Goal: Task Accomplishment & Management: Complete application form

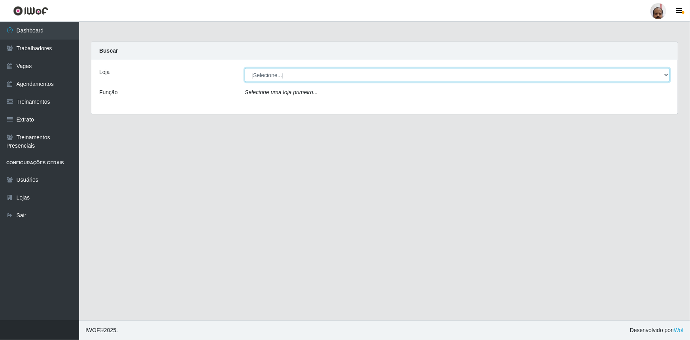
click at [665, 75] on select "[Selecione...] Mar Vermelho - Loja 05" at bounding box center [457, 75] width 425 height 14
select select "252"
click at [245, 68] on select "[Selecione...] Mar Vermelho - Loja 05" at bounding box center [457, 75] width 425 height 14
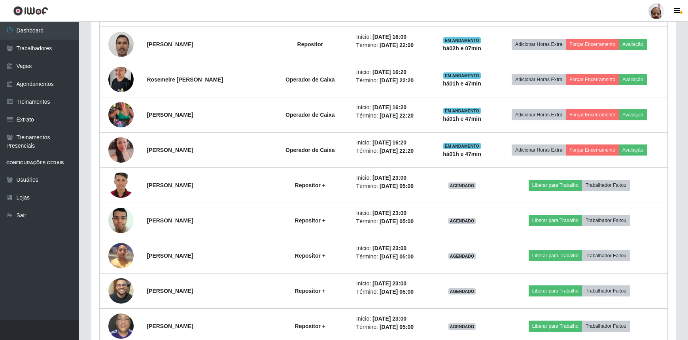
scroll to position [636, 0]
click at [42, 81] on link "Agendamentos" at bounding box center [39, 84] width 79 height 18
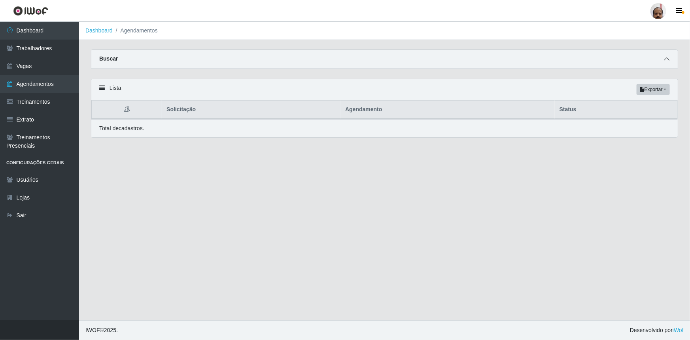
click at [665, 58] on icon at bounding box center [667, 59] width 6 height 6
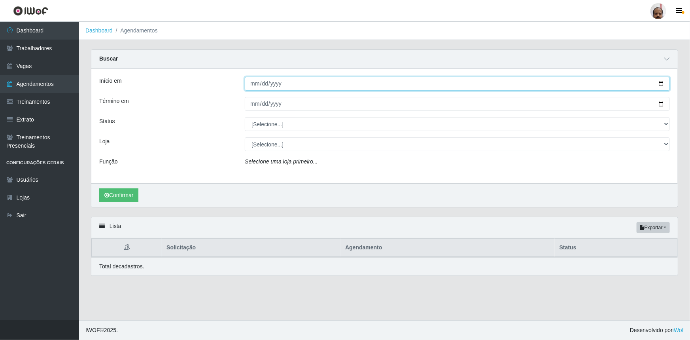
click at [661, 85] on input "Início em" at bounding box center [457, 84] width 425 height 14
type input "[DATE]"
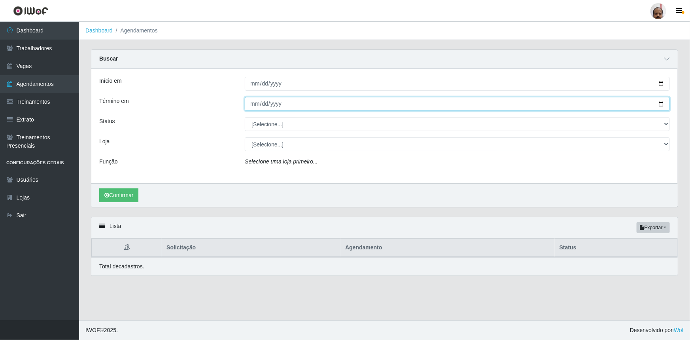
click at [662, 106] on input "Término em" at bounding box center [457, 104] width 425 height 14
type input "[DATE]"
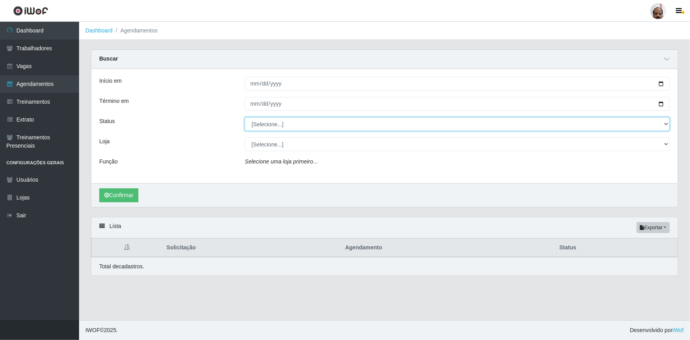
drag, startPoint x: 666, startPoint y: 125, endPoint x: 662, endPoint y: 123, distance: 4.4
click at [666, 125] on select "[Selecione...] AGENDADO AGUARDANDO LIBERAR EM ANDAMENTO EM REVISÃO FINALIZADO C…" at bounding box center [457, 124] width 425 height 14
select select "AGENDADO"
click at [245, 117] on select "[Selecione...] AGENDADO AGUARDANDO LIBERAR EM ANDAMENTO EM REVISÃO FINALIZADO C…" at bounding box center [457, 124] width 425 height 14
drag, startPoint x: 666, startPoint y: 145, endPoint x: 651, endPoint y: 149, distance: 14.7
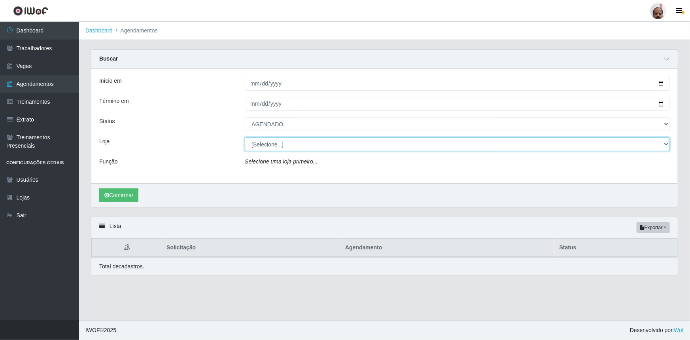
click at [666, 145] on select "[Selecione...] Mar Vermelho - Loja 05" at bounding box center [457, 144] width 425 height 14
select select "252"
click at [245, 137] on select "[Selecione...] Mar Vermelho - Loja 05" at bounding box center [457, 144] width 425 height 14
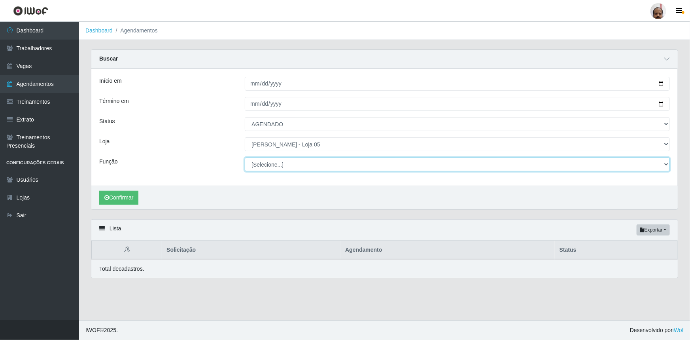
click at [664, 162] on select "[Selecione...] ASG ASG + ASG ++ Auxiliar de Depósito Auxiliar de Depósito + Aux…" at bounding box center [457, 164] width 425 height 14
click at [245, 157] on select "[Selecione...] ASG ASG + ASG ++ Auxiliar de Depósito Auxiliar de Depósito + Aux…" at bounding box center [457, 164] width 425 height 14
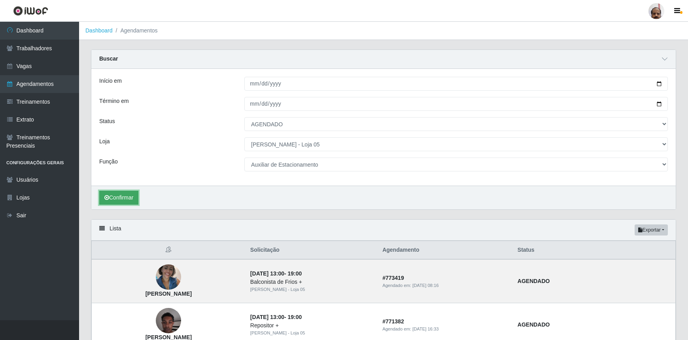
click at [125, 195] on button "Confirmar" at bounding box center [118, 198] width 39 height 14
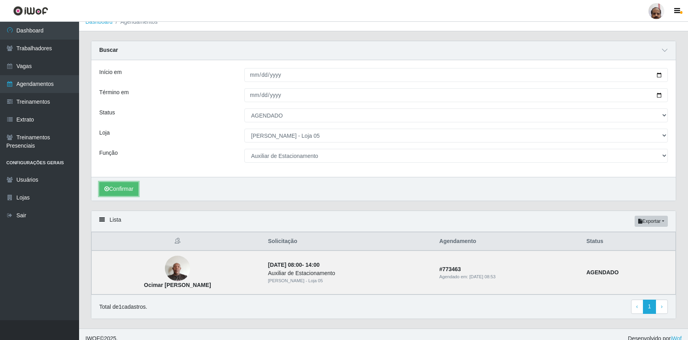
scroll to position [16, 0]
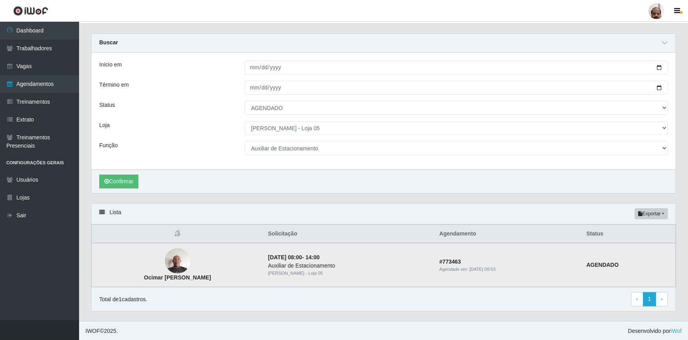
click at [175, 264] on img at bounding box center [177, 260] width 25 height 34
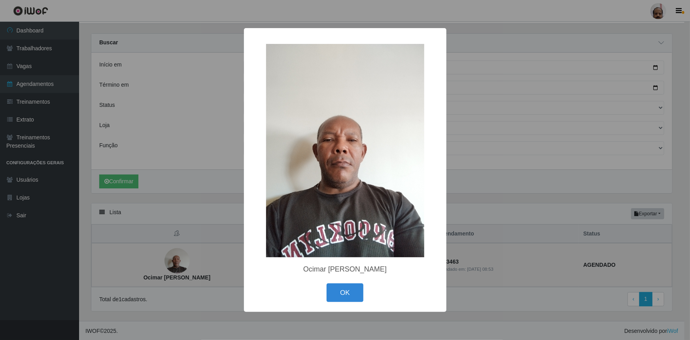
click at [175, 264] on div "× Ocimar [PERSON_NAME]" at bounding box center [345, 170] width 690 height 340
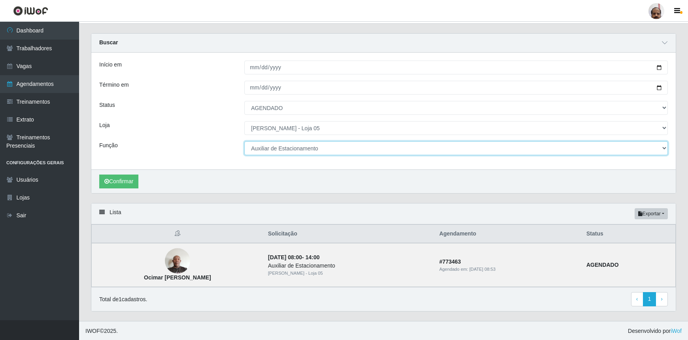
click at [661, 148] on select "[Selecione...] ASG ASG + ASG ++ Auxiliar de Depósito Auxiliar de Depósito + Aux…" at bounding box center [455, 148] width 423 height 14
select select "24"
click at [244, 141] on select "[Selecione...] ASG ASG + ASG ++ Auxiliar de Depósito Auxiliar de Depósito + Aux…" at bounding box center [455, 148] width 423 height 14
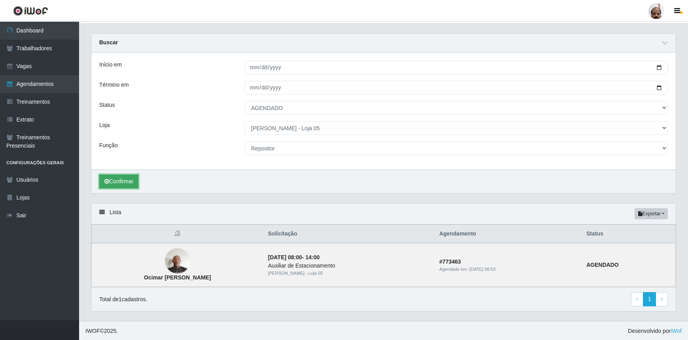
click at [119, 179] on button "Confirmar" at bounding box center [118, 181] width 39 height 14
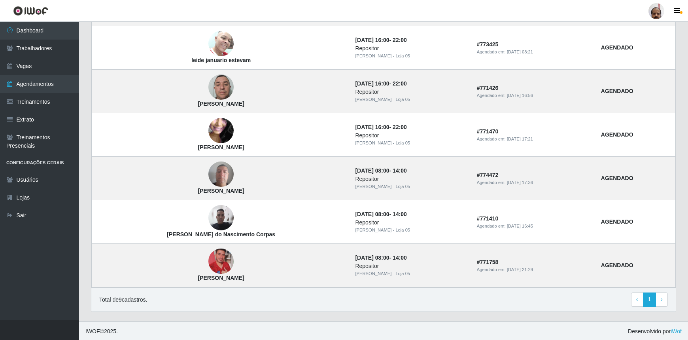
scroll to position [364, 0]
drag, startPoint x: 23, startPoint y: 33, endPoint x: 35, endPoint y: 55, distance: 25.5
click at [23, 33] on link "Dashboard" at bounding box center [39, 31] width 79 height 18
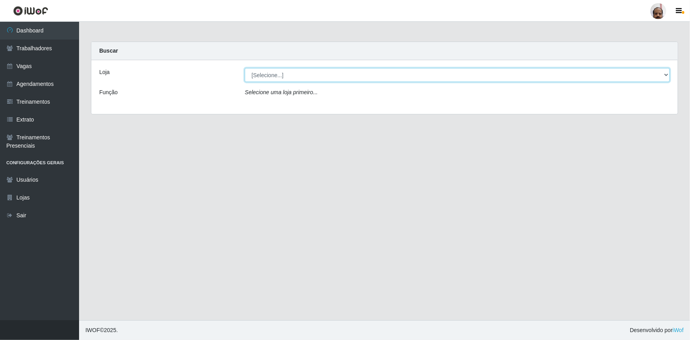
drag, startPoint x: 664, startPoint y: 74, endPoint x: 660, endPoint y: 80, distance: 7.4
click at [664, 74] on select "[Selecione...] Mar Vermelho - Loja 05" at bounding box center [457, 75] width 425 height 14
select select "252"
click at [245, 68] on select "[Selecione...] Mar Vermelho - Loja 05" at bounding box center [457, 75] width 425 height 14
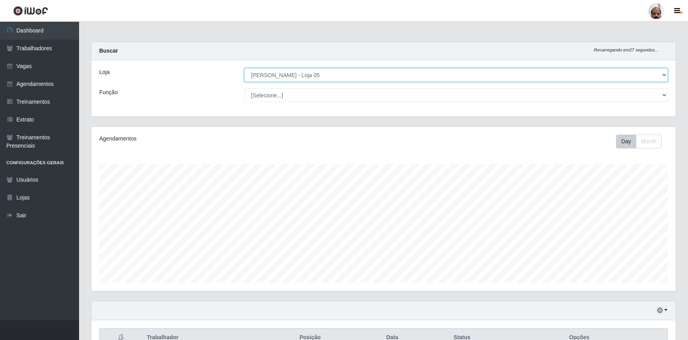
scroll to position [164, 584]
